Goal: Transaction & Acquisition: Purchase product/service

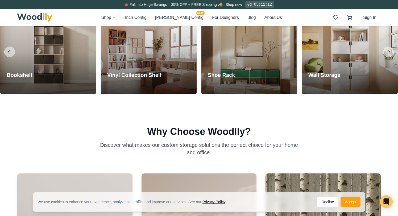
scroll to position [210, 0]
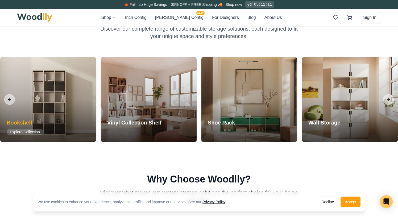
click at [50, 102] on div at bounding box center [48, 99] width 96 height 85
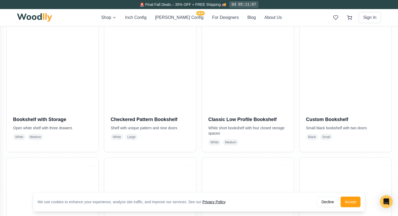
scroll to position [127, 0]
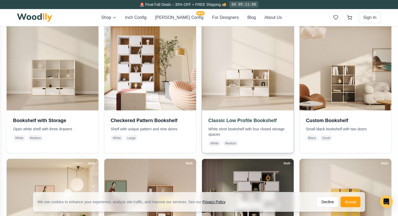
click at [244, 67] on img at bounding box center [248, 64] width 96 height 96
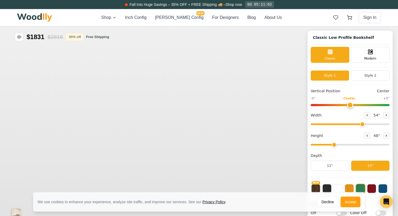
type input "54"
type input "3"
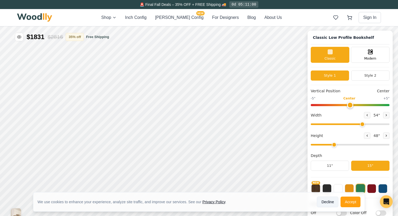
click at [323, 202] on button "Decline" at bounding box center [328, 202] width 22 height 11
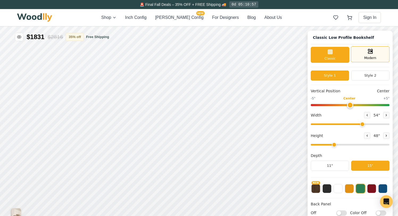
click at [366, 55] on div "Modern" at bounding box center [370, 54] width 39 height 16
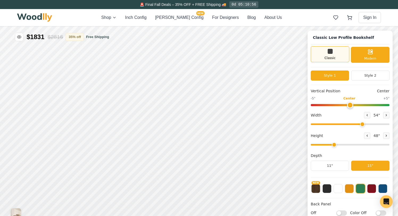
click at [332, 58] on span "Classic" at bounding box center [330, 58] width 11 height 5
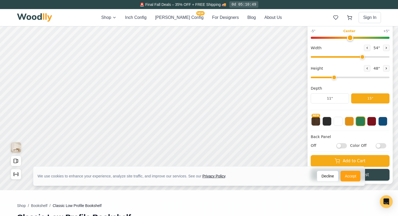
scroll to position [68, 0]
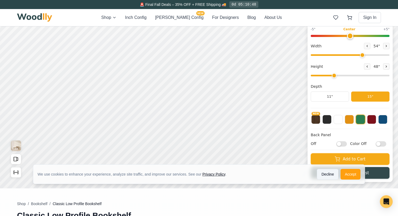
click at [325, 177] on button "Decline" at bounding box center [328, 174] width 22 height 11
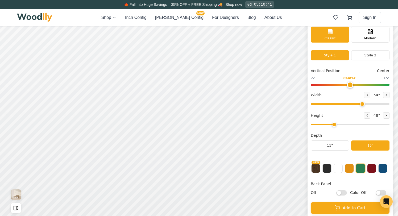
scroll to position [20, 0]
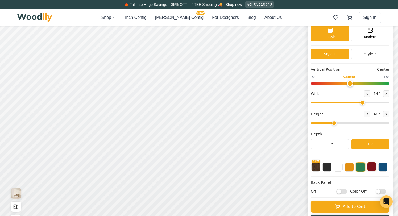
click at [372, 167] on button at bounding box center [372, 166] width 9 height 9
click at [318, 169] on button "NEW" at bounding box center [316, 166] width 9 height 9
click at [373, 168] on button at bounding box center [372, 166] width 9 height 9
click at [381, 192] on input "Color Off" at bounding box center [381, 191] width 11 height 5
click at [381, 192] on input "Color On" at bounding box center [381, 191] width 11 height 5
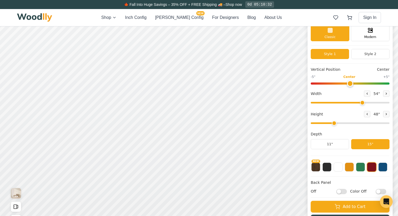
click at [381, 192] on input "Color Off" at bounding box center [381, 191] width 11 height 5
checkbox input "true"
click at [343, 192] on input "Off" at bounding box center [342, 191] width 11 height 5
click at [343, 192] on input "On" at bounding box center [342, 191] width 11 height 5
click at [343, 192] on input "Off" at bounding box center [342, 191] width 11 height 5
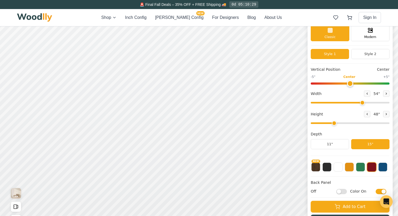
checkbox input "true"
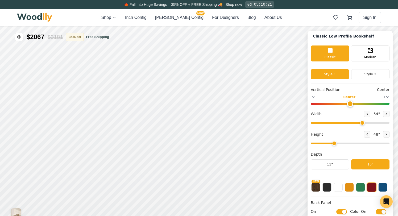
scroll to position [0, 0]
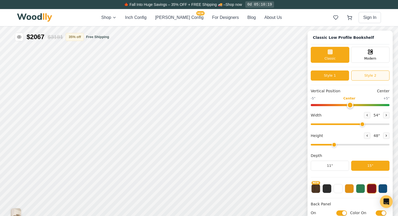
click at [366, 76] on button "Style 2" at bounding box center [371, 76] width 38 height 10
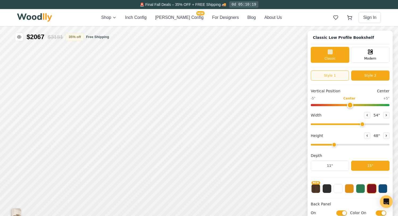
click at [340, 77] on button "Style 1" at bounding box center [330, 76] width 38 height 10
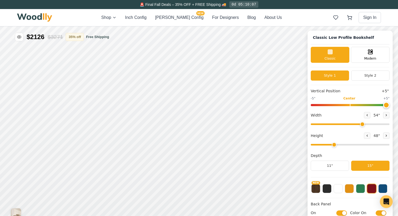
drag, startPoint x: 349, startPoint y: 105, endPoint x: 398, endPoint y: 91, distance: 50.6
type input "5"
click at [390, 104] on input "range" at bounding box center [350, 105] width 79 height 2
drag, startPoint x: 362, startPoint y: 125, endPoint x: 351, endPoint y: 125, distance: 10.7
type input "46"
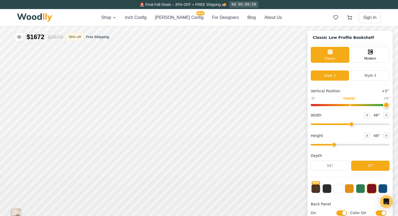
click at [351, 125] on input "range" at bounding box center [350, 125] width 79 height 2
drag, startPoint x: 333, startPoint y: 145, endPoint x: 328, endPoint y: 145, distance: 4.6
type input "2"
click at [328, 145] on input "range" at bounding box center [350, 145] width 79 height 2
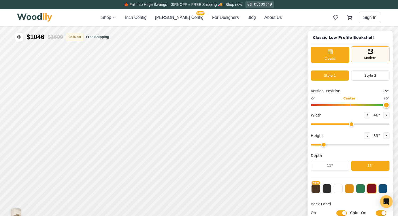
click at [361, 52] on div "Modern" at bounding box center [370, 54] width 39 height 16
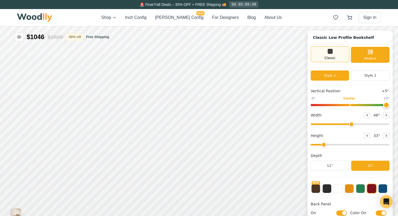
click at [335, 57] on span "Classic" at bounding box center [330, 58] width 11 height 5
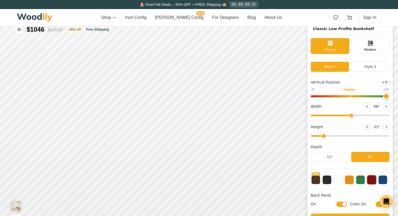
scroll to position [12, 0]
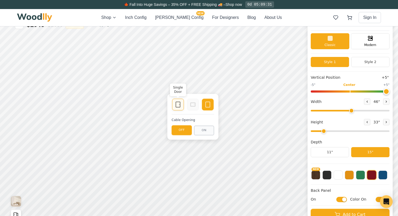
click at [177, 106] on icon at bounding box center [178, 104] width 6 height 6
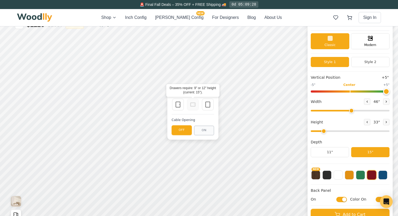
click at [190, 105] on icon at bounding box center [193, 104] width 6 height 6
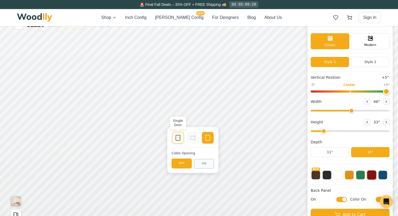
click at [180, 136] on icon at bounding box center [178, 138] width 6 height 6
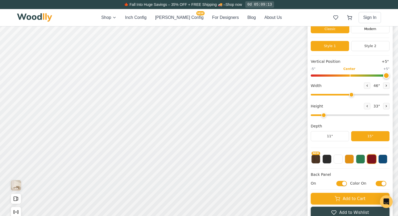
scroll to position [25, 0]
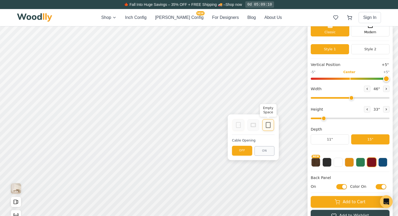
click at [265, 123] on icon at bounding box center [268, 125] width 6 height 6
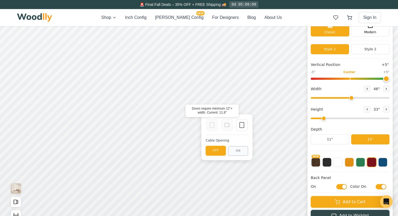
click at [213, 127] on icon at bounding box center [212, 125] width 6 height 6
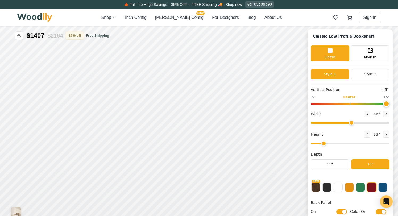
scroll to position [0, 0]
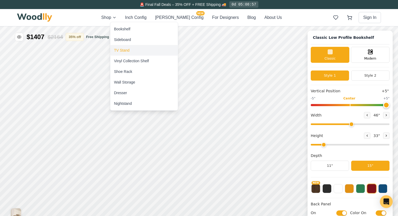
click at [124, 48] on div "TV Stand" at bounding box center [121, 50] width 15 height 5
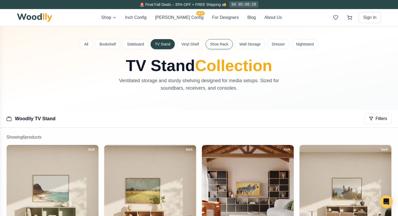
click at [215, 44] on button "Shoe Rack" at bounding box center [219, 44] width 27 height 10
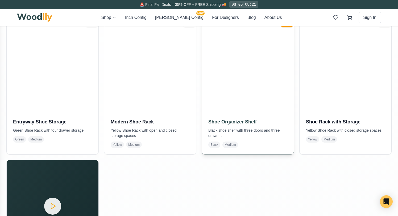
scroll to position [124, 0]
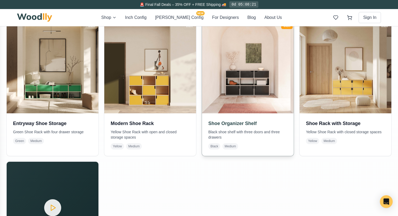
click at [242, 86] on img at bounding box center [248, 67] width 96 height 96
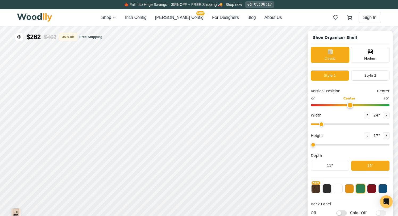
type input "48"
type input "3"
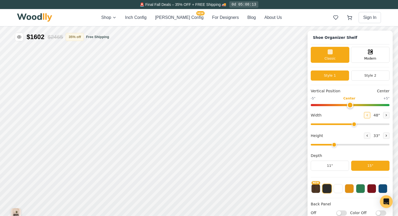
click at [367, 115] on icon at bounding box center [367, 116] width 1 height 2
type input "47"
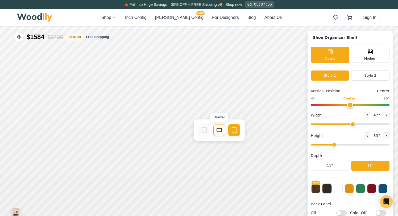
click at [218, 132] on rect at bounding box center [219, 130] width 5 height 4
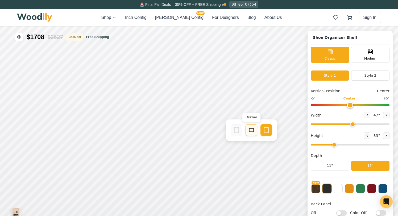
click at [250, 130] on icon at bounding box center [252, 130] width 6 height 6
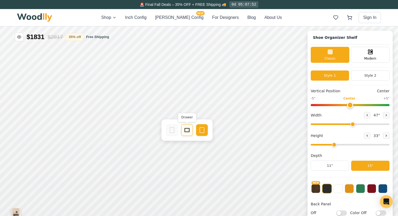
click at [189, 129] on icon at bounding box center [187, 130] width 6 height 6
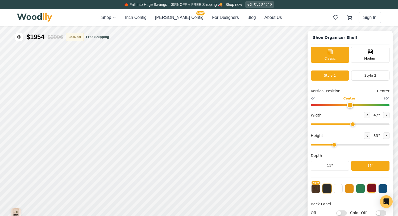
click at [369, 188] on button at bounding box center [372, 188] width 9 height 9
click at [369, 188] on button at bounding box center [372, 189] width 10 height 10
click at [324, 193] on button at bounding box center [327, 188] width 9 height 9
click at [338, 192] on button at bounding box center [338, 188] width 9 height 9
click at [348, 190] on button at bounding box center [349, 188] width 9 height 9
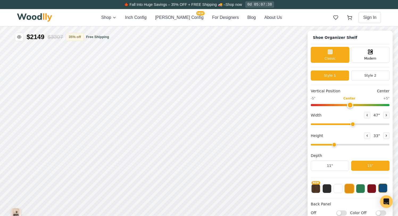
click at [383, 188] on button at bounding box center [383, 188] width 9 height 9
click at [364, 190] on button at bounding box center [360, 188] width 9 height 9
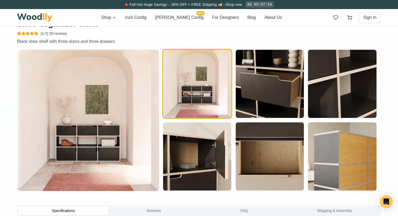
scroll to position [265, 0]
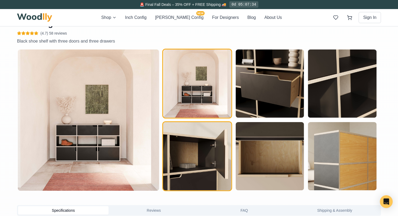
click at [221, 162] on img "button" at bounding box center [197, 156] width 68 height 68
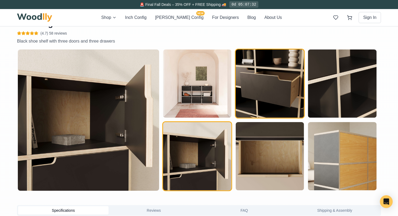
click at [267, 101] on img "button" at bounding box center [270, 84] width 68 height 68
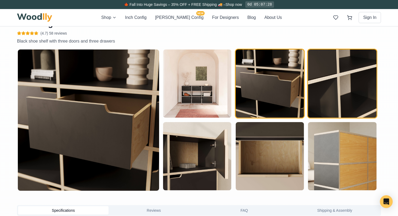
click at [323, 89] on img "button" at bounding box center [342, 84] width 68 height 68
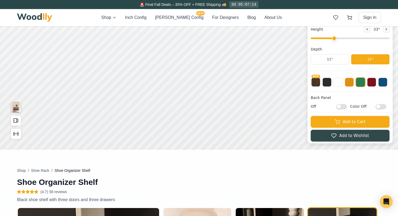
scroll to position [0, 0]
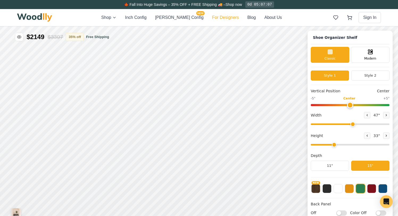
click at [212, 17] on button "For Designers" at bounding box center [225, 17] width 27 height 6
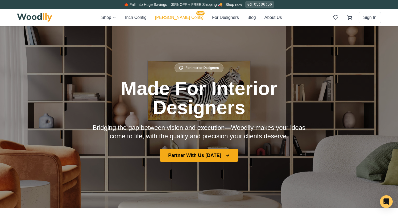
click at [174, 17] on button "[PERSON_NAME] Config NEW" at bounding box center [179, 17] width 48 height 6
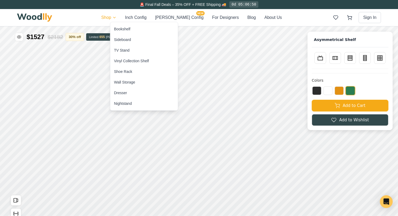
click at [121, 103] on div "Nightstand" at bounding box center [123, 103] width 18 height 5
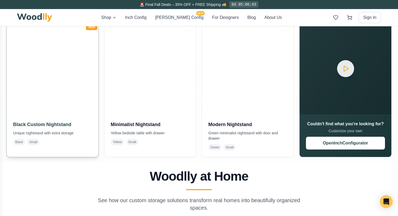
scroll to position [104, 0]
